Goal: Task Accomplishment & Management: Manage account settings

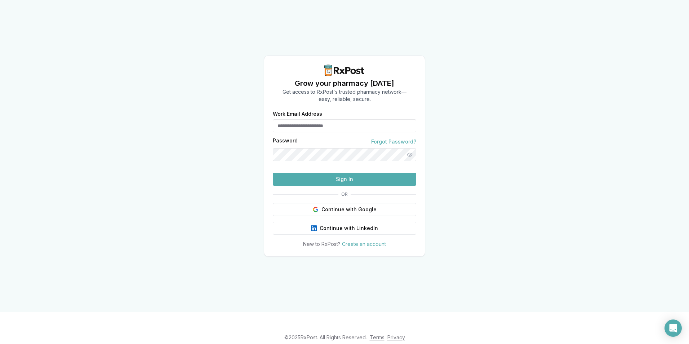
click at [337, 129] on input "Work Email Address" at bounding box center [344, 125] width 143 height 13
type input "**********"
click at [363, 186] on button "Sign In" at bounding box center [344, 179] width 143 height 13
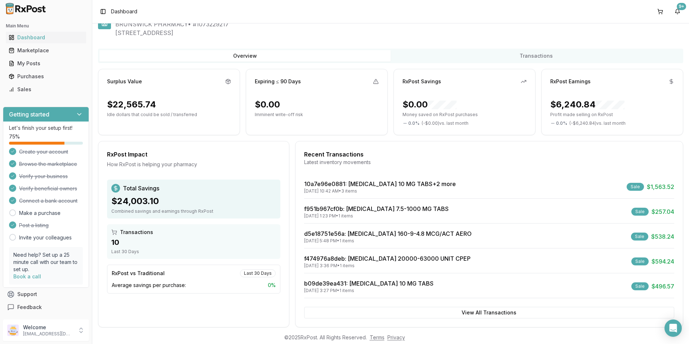
scroll to position [30, 0]
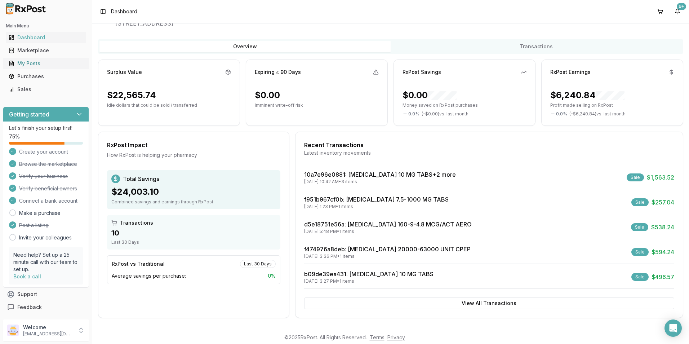
click at [31, 64] on div "My Posts" at bounding box center [46, 63] width 75 height 7
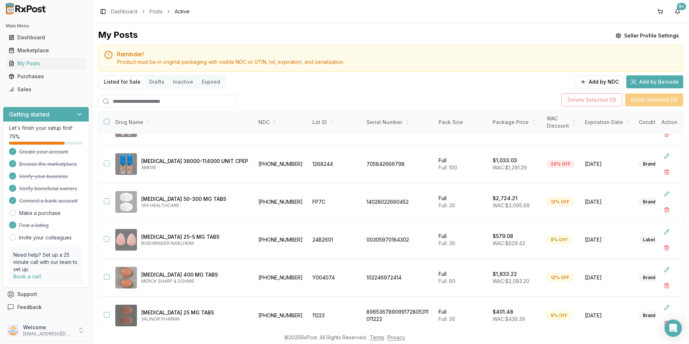
click at [52, 330] on p "Welcome" at bounding box center [48, 327] width 50 height 7
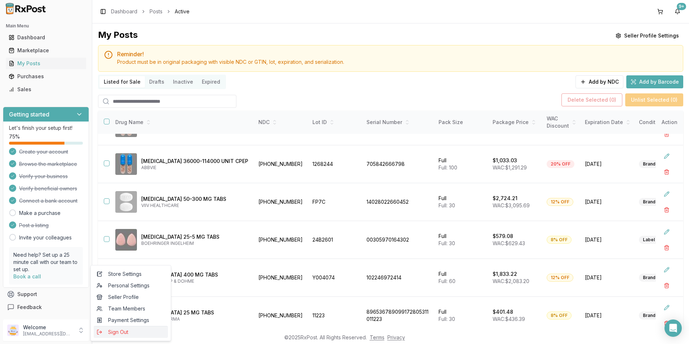
click at [111, 328] on button "Sign Out" at bounding box center [131, 332] width 74 height 12
